Goal: Register for event/course

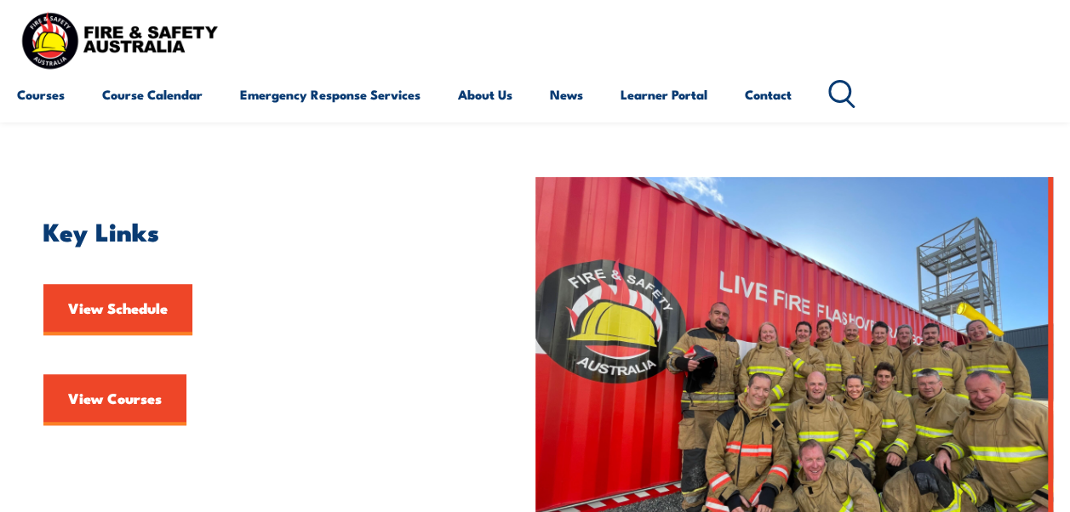
scroll to position [426, 0]
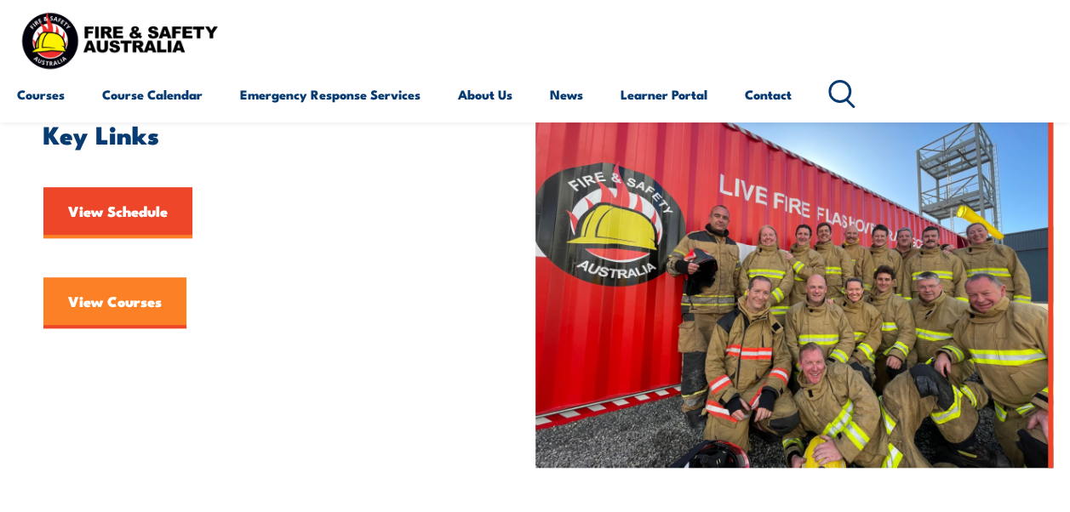
click at [121, 299] on link "View Courses" at bounding box center [114, 302] width 143 height 51
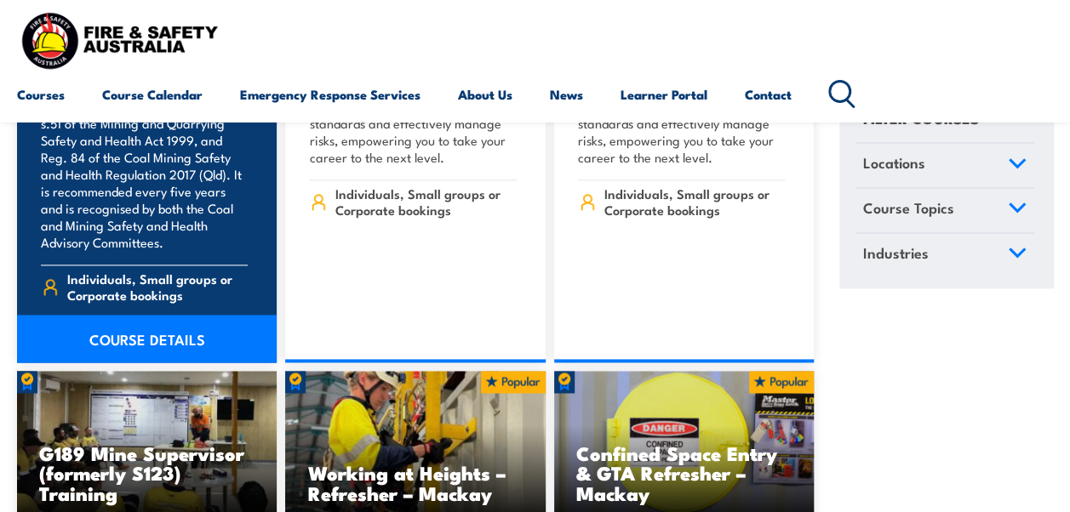
scroll to position [1277, 0]
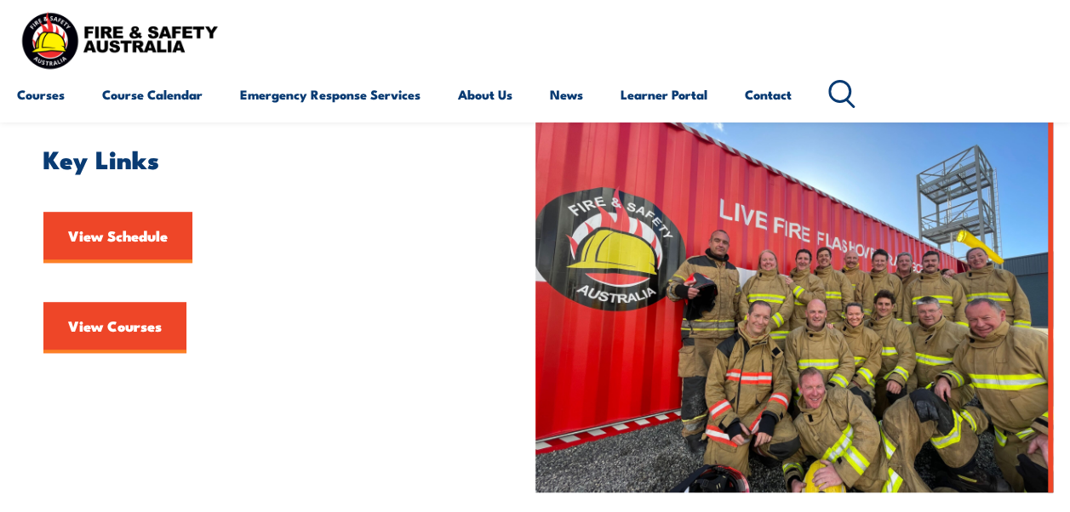
scroll to position [340, 0]
